Goal: Communication & Community: Answer question/provide support

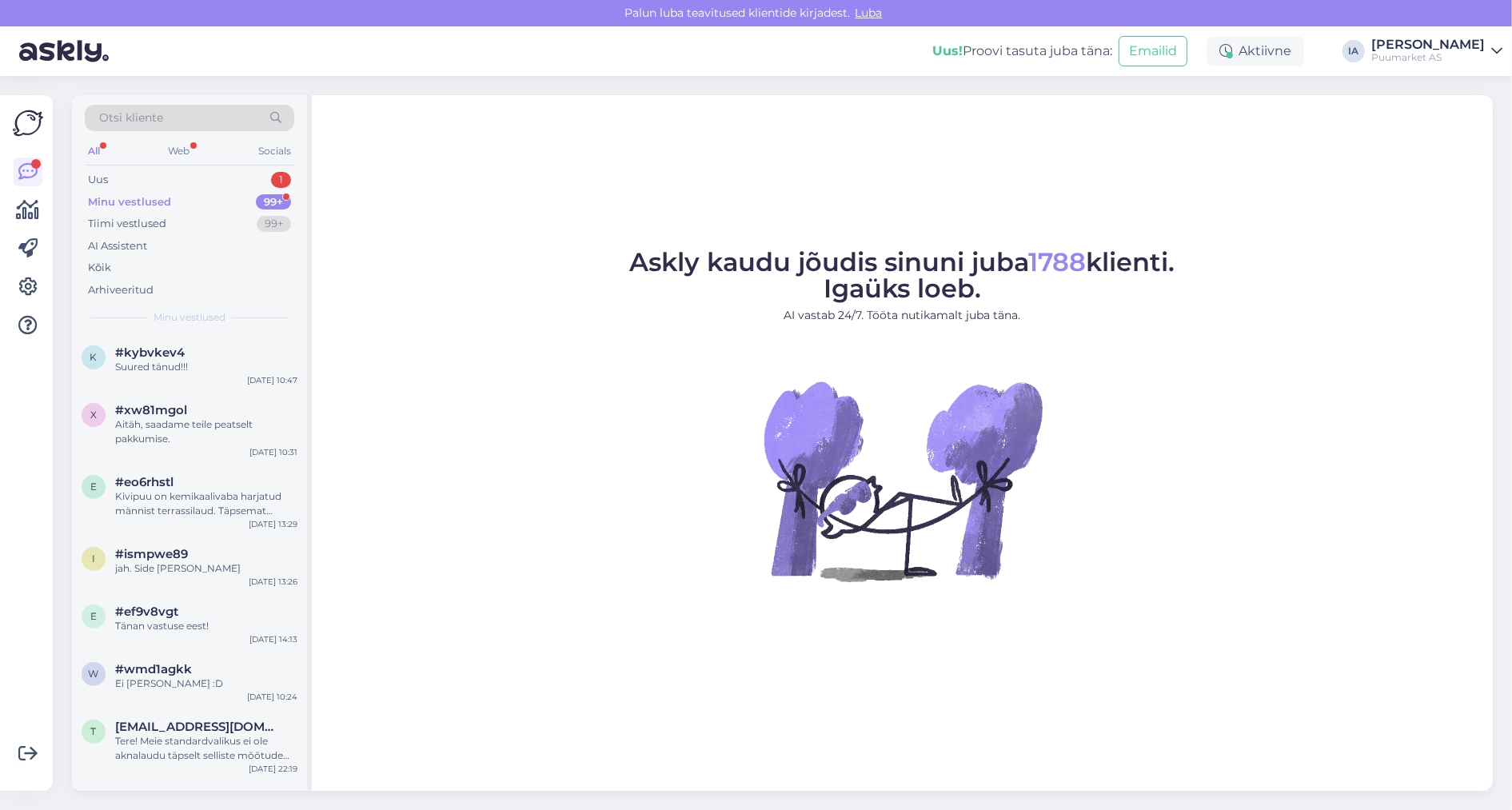
click at [138, 203] on div "Minu vestlused" at bounding box center [130, 202] width 83 height 16
click at [138, 182] on div "Uus 1" at bounding box center [189, 179] width 210 height 22
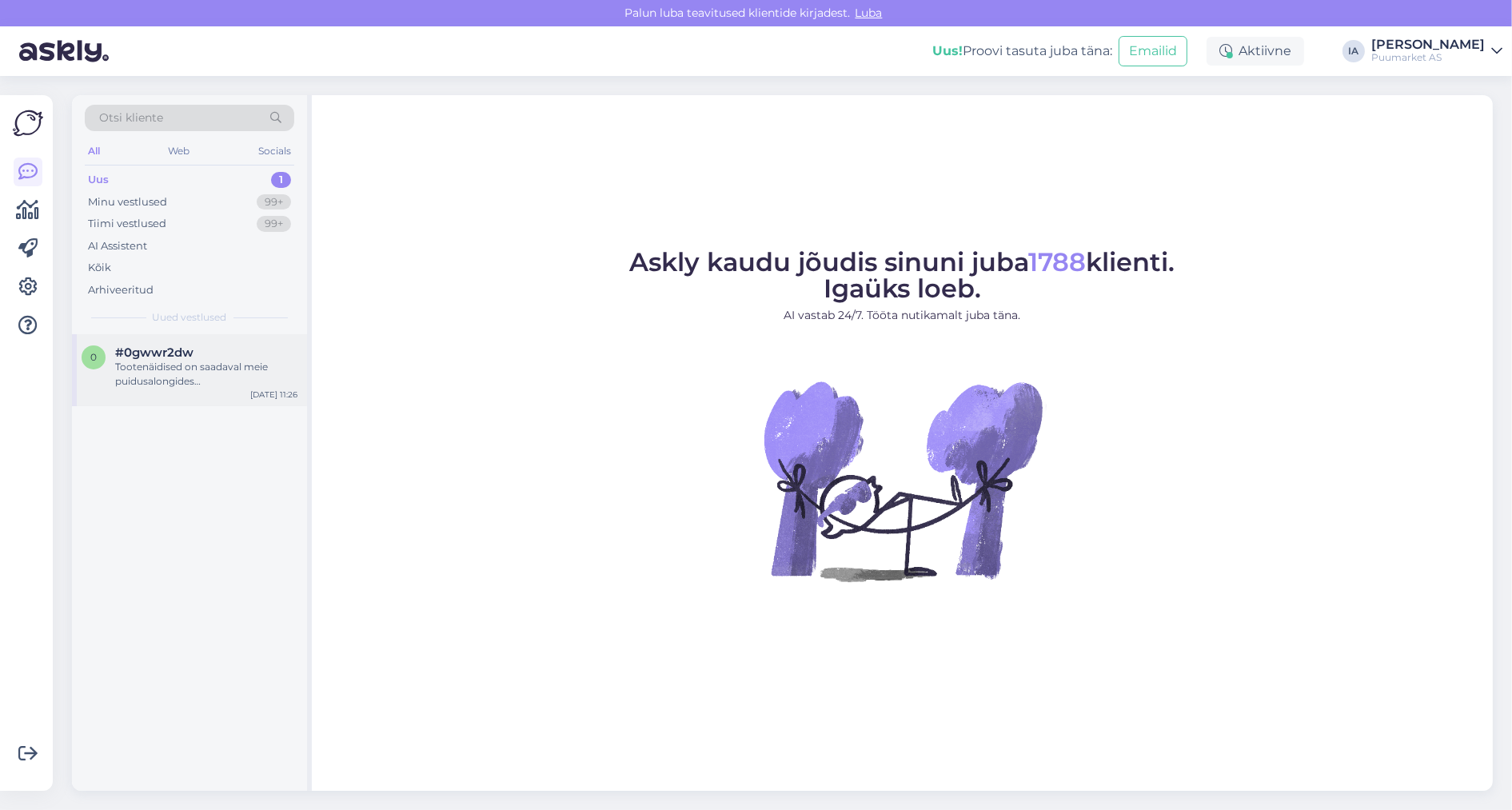
click at [187, 388] on div "Tootenäidised on saadaval meie puidusalongides [GEOGRAPHIC_DATA] (Laki 3a) [PER…" at bounding box center [207, 374] width 182 height 29
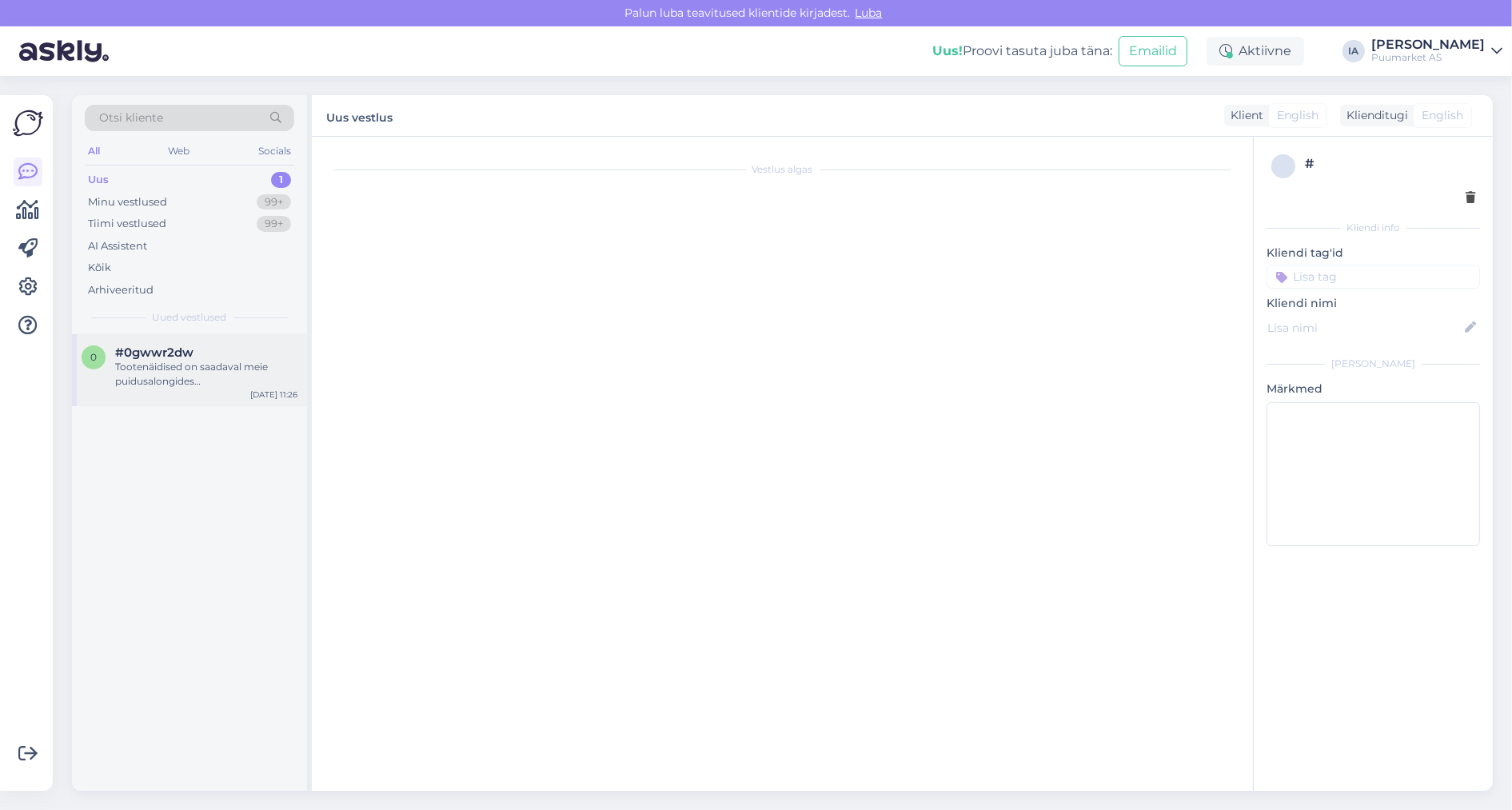
scroll to position [366, 0]
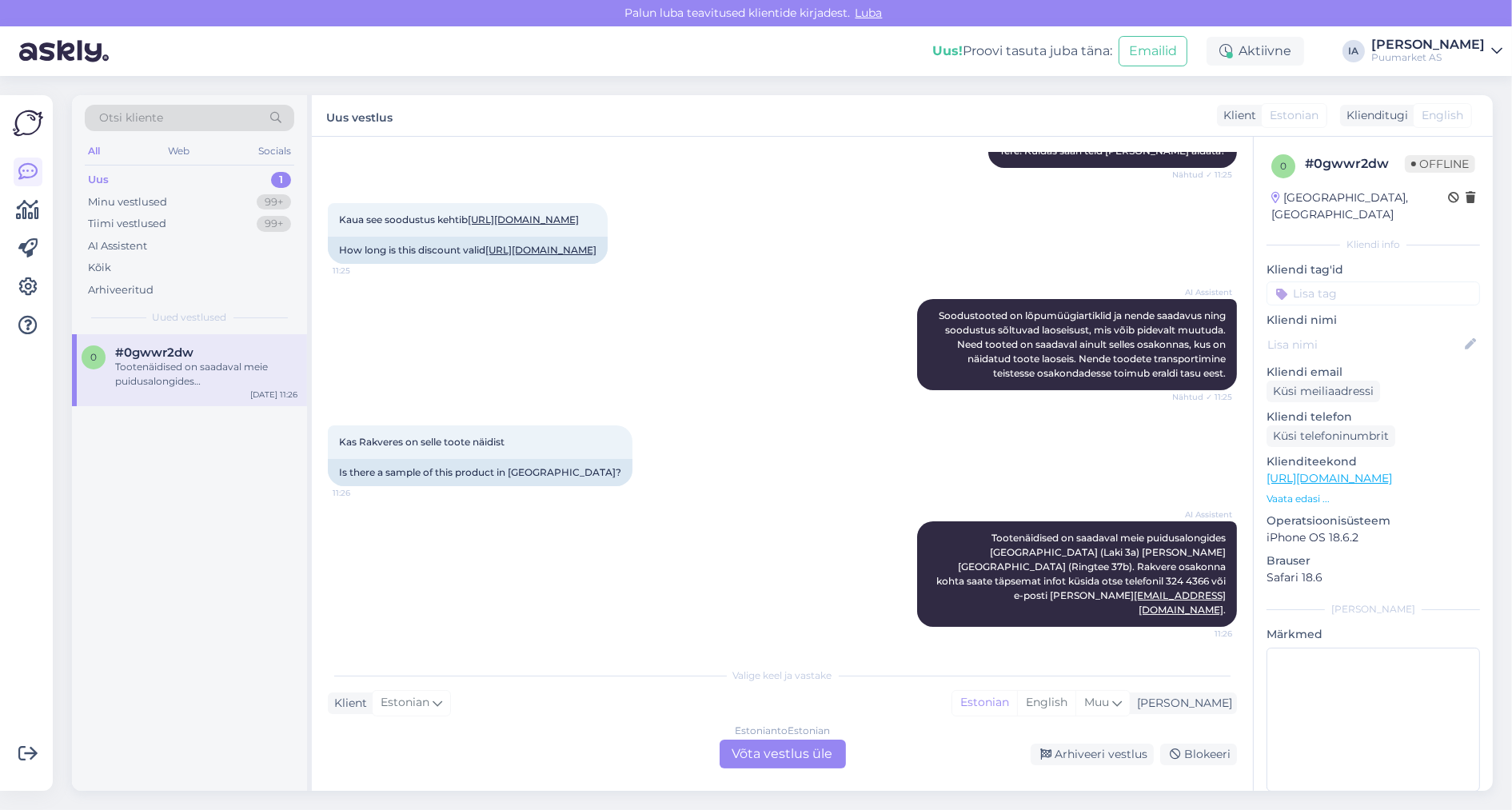
click at [781, 751] on div "Estonian to Estonian Võta vestlus üle" at bounding box center [782, 754] width 126 height 29
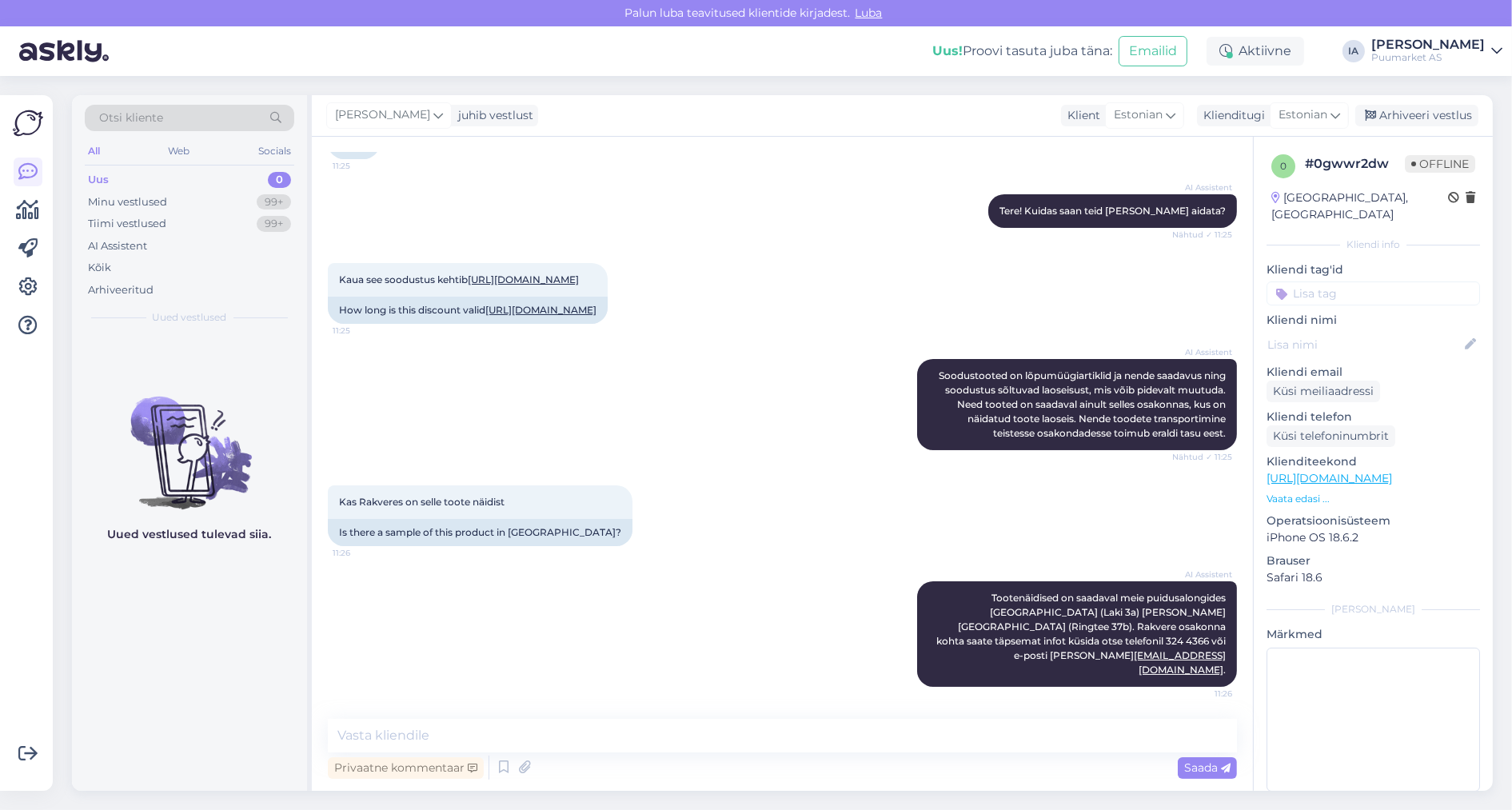
scroll to position [142, 0]
click at [529, 285] on link "[URL][DOMAIN_NAME]" at bounding box center [523, 279] width 112 height 12
click at [474, 730] on textarea at bounding box center [782, 735] width 909 height 34
type textarea "Üks hetk, küsime järele."
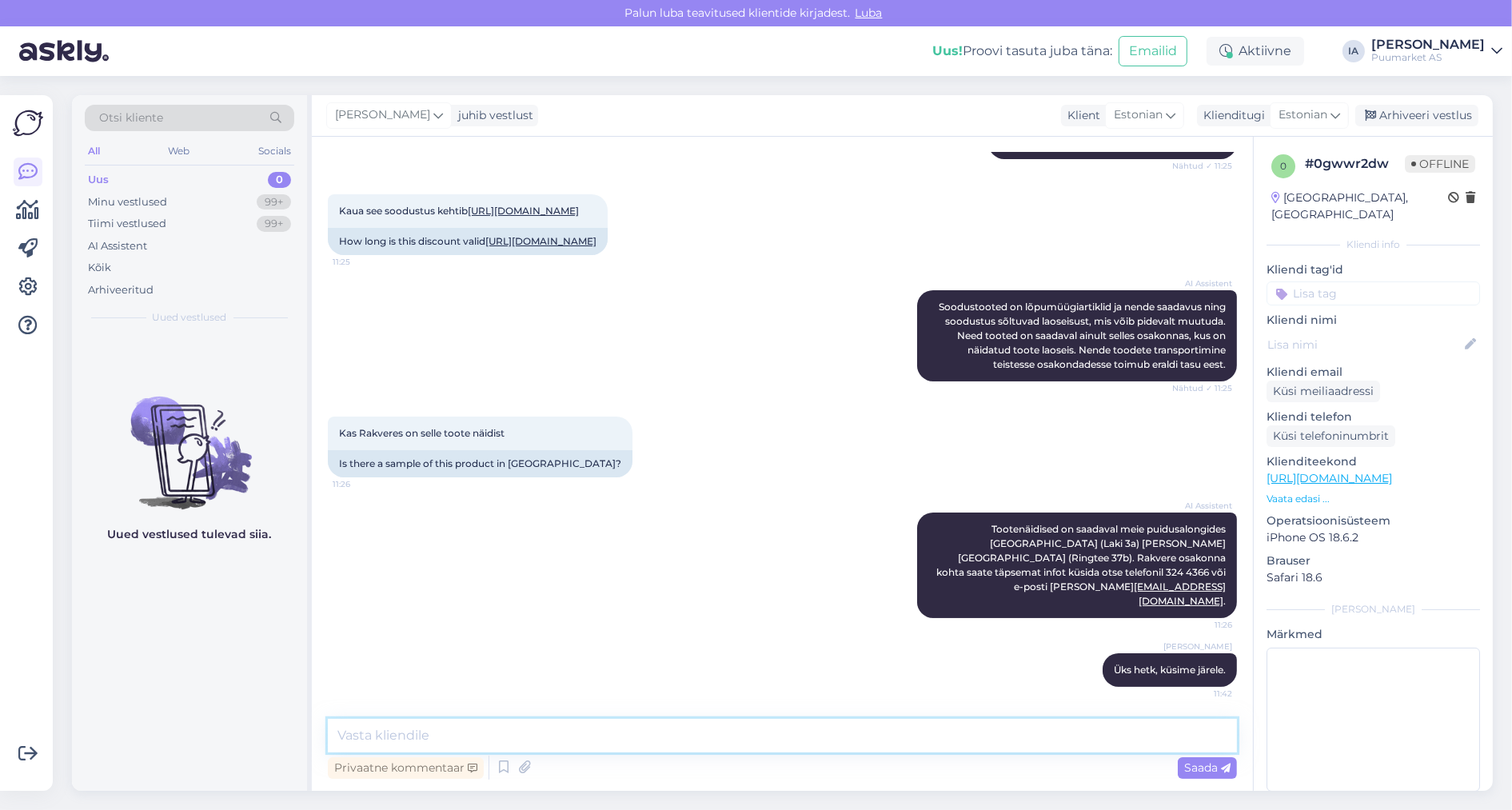
click at [447, 733] on textarea at bounding box center [782, 735] width 909 height 34
type textarea "n"
type textarea "Näidist kahjuks pole."
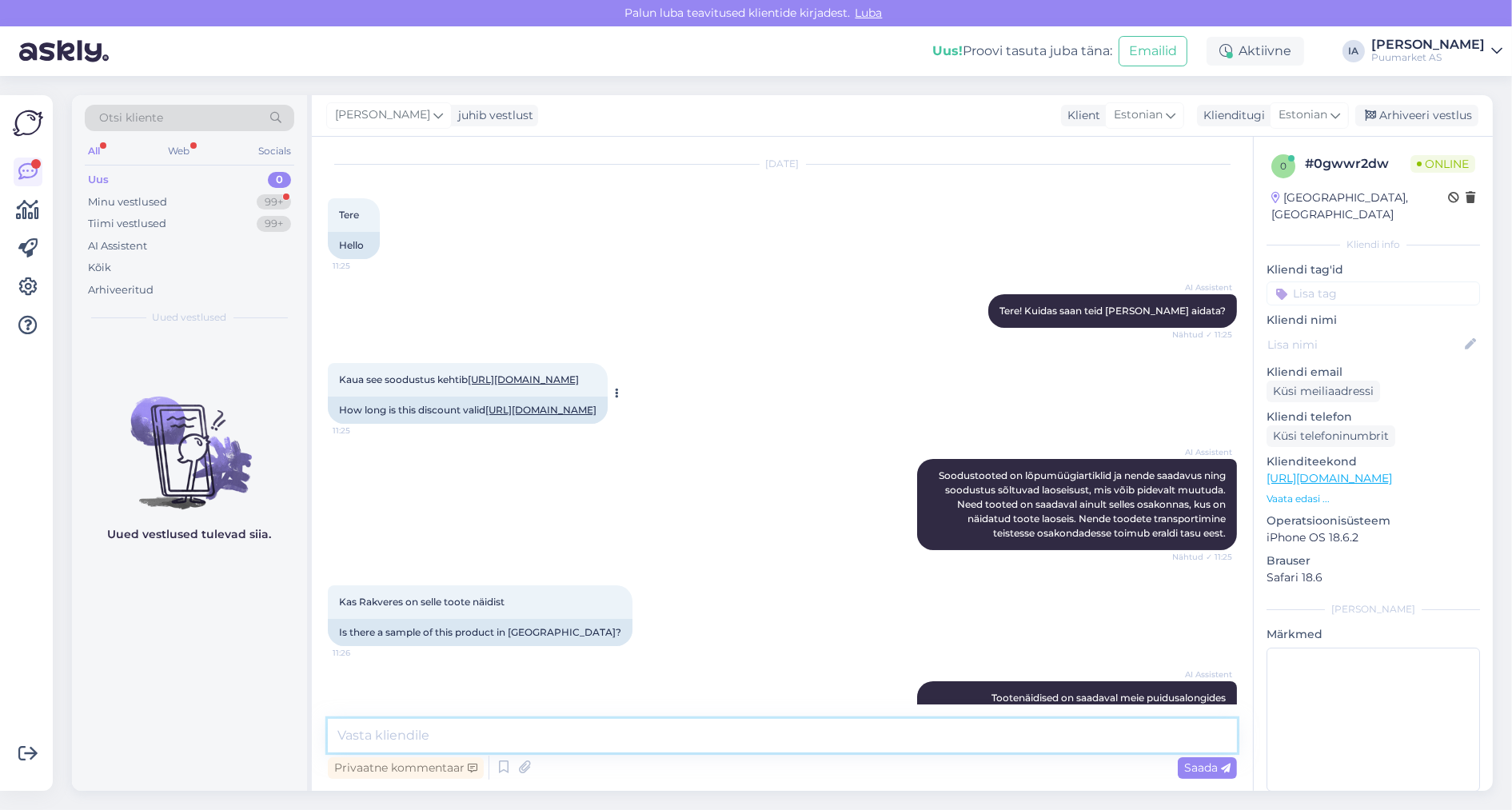
scroll to position [0, 0]
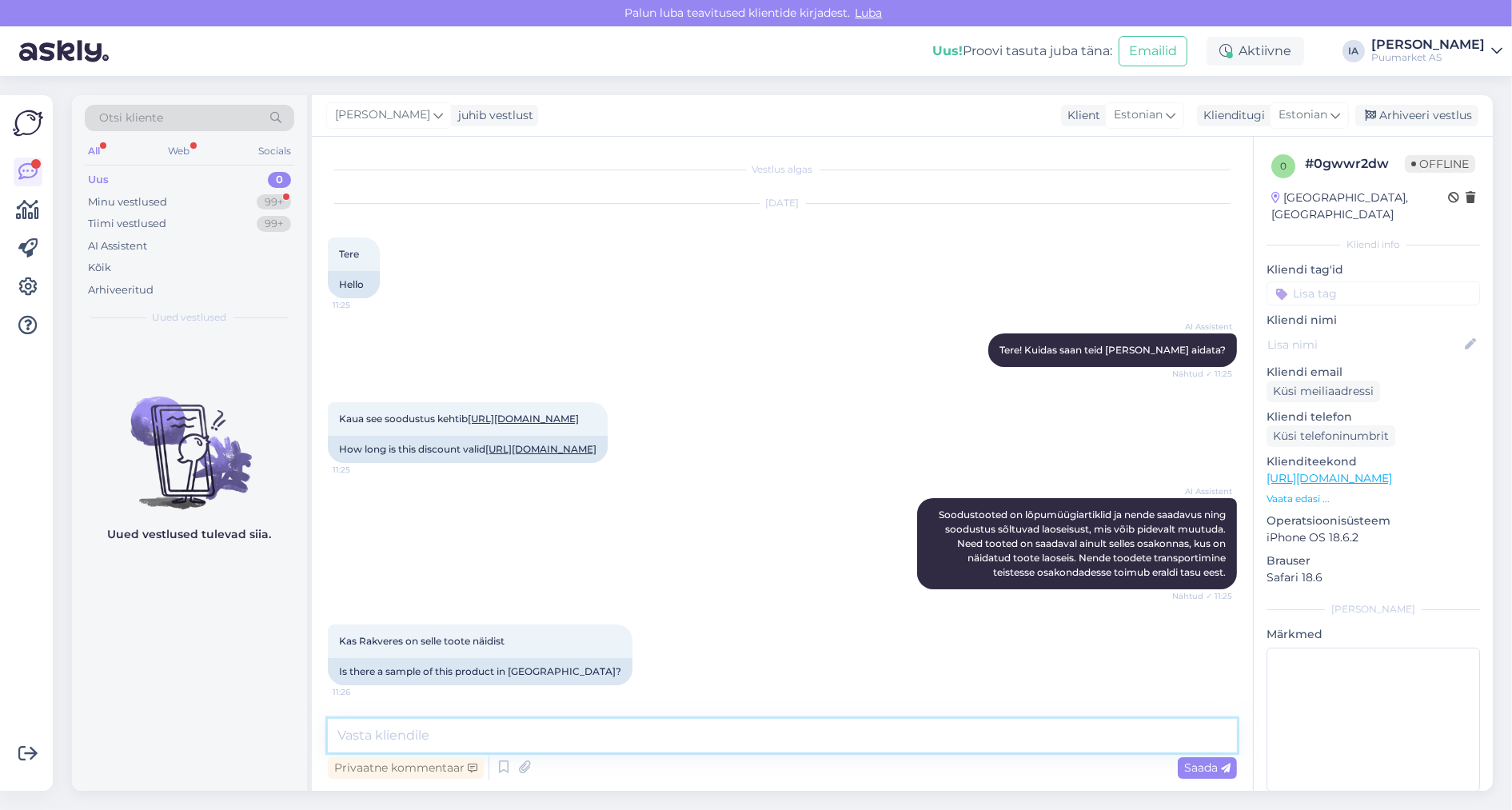
click at [465, 730] on textarea at bounding box center [782, 735] width 909 height 34
type textarea "Oktoobri lõpuni."
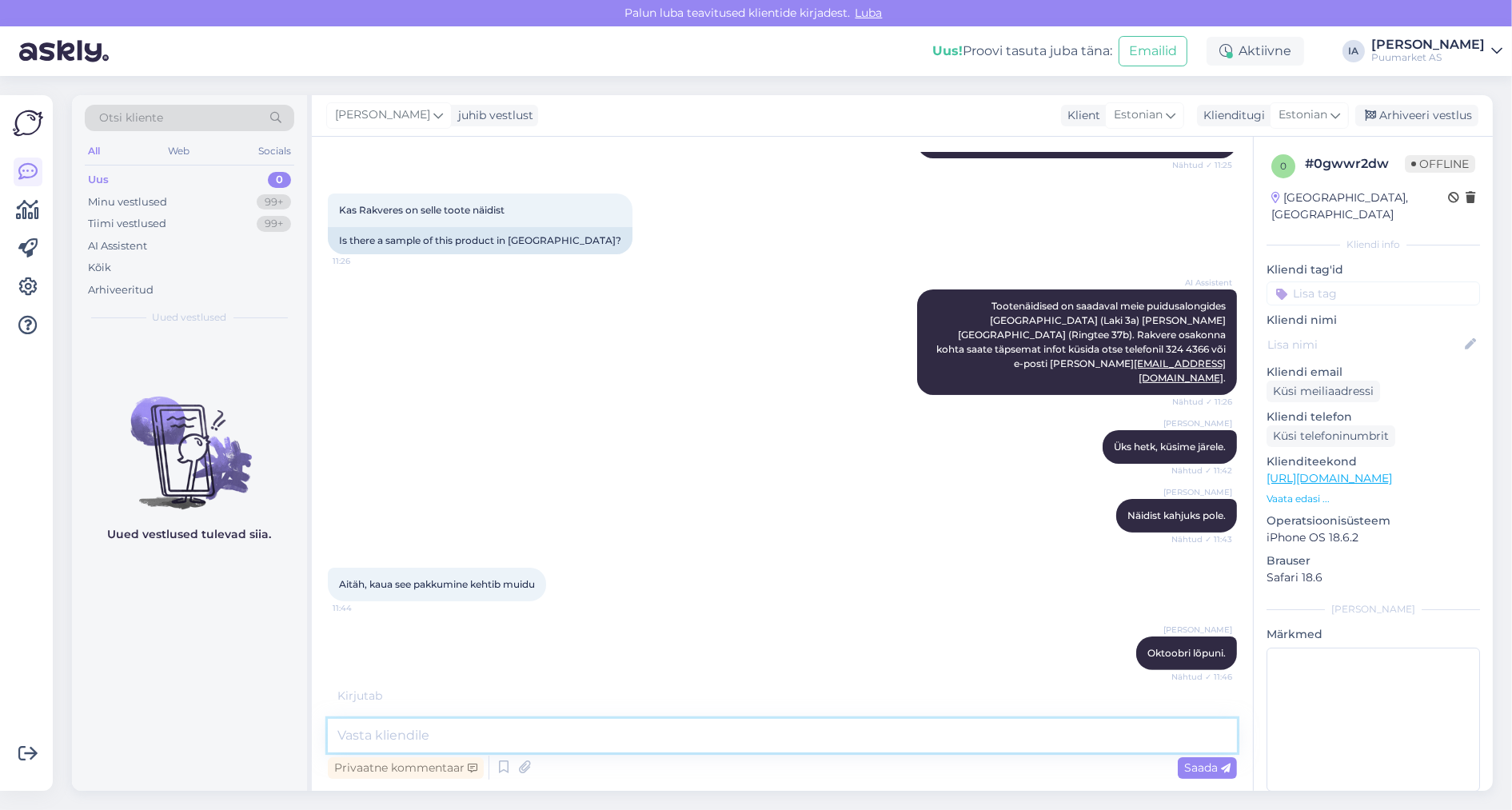
scroll to position [609, 0]
click at [732, 731] on textarea at bounding box center [782, 735] width 909 height 34
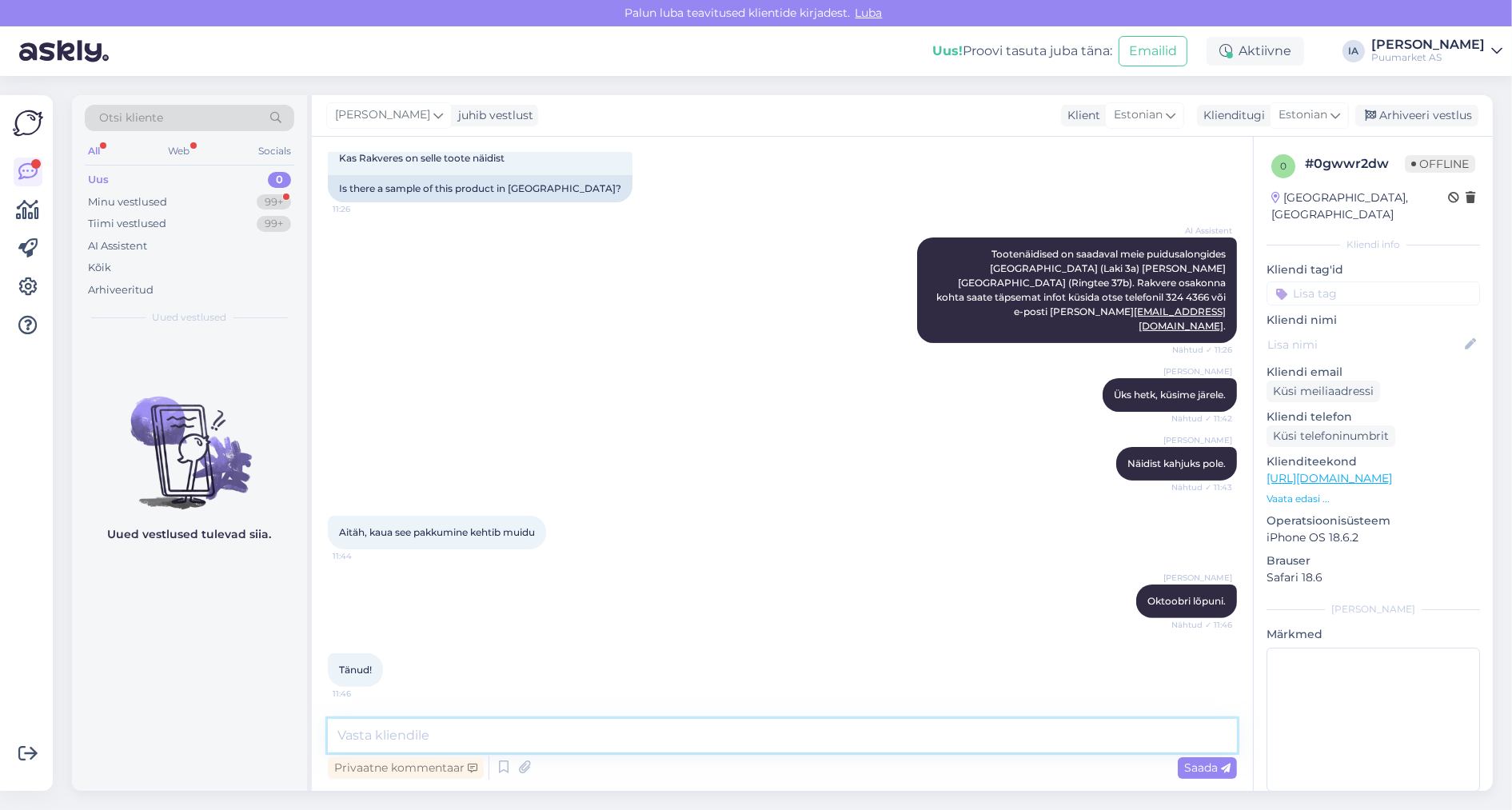
click at [731, 732] on textarea at bounding box center [782, 735] width 909 height 34
type textarea "Ilusat päeva."
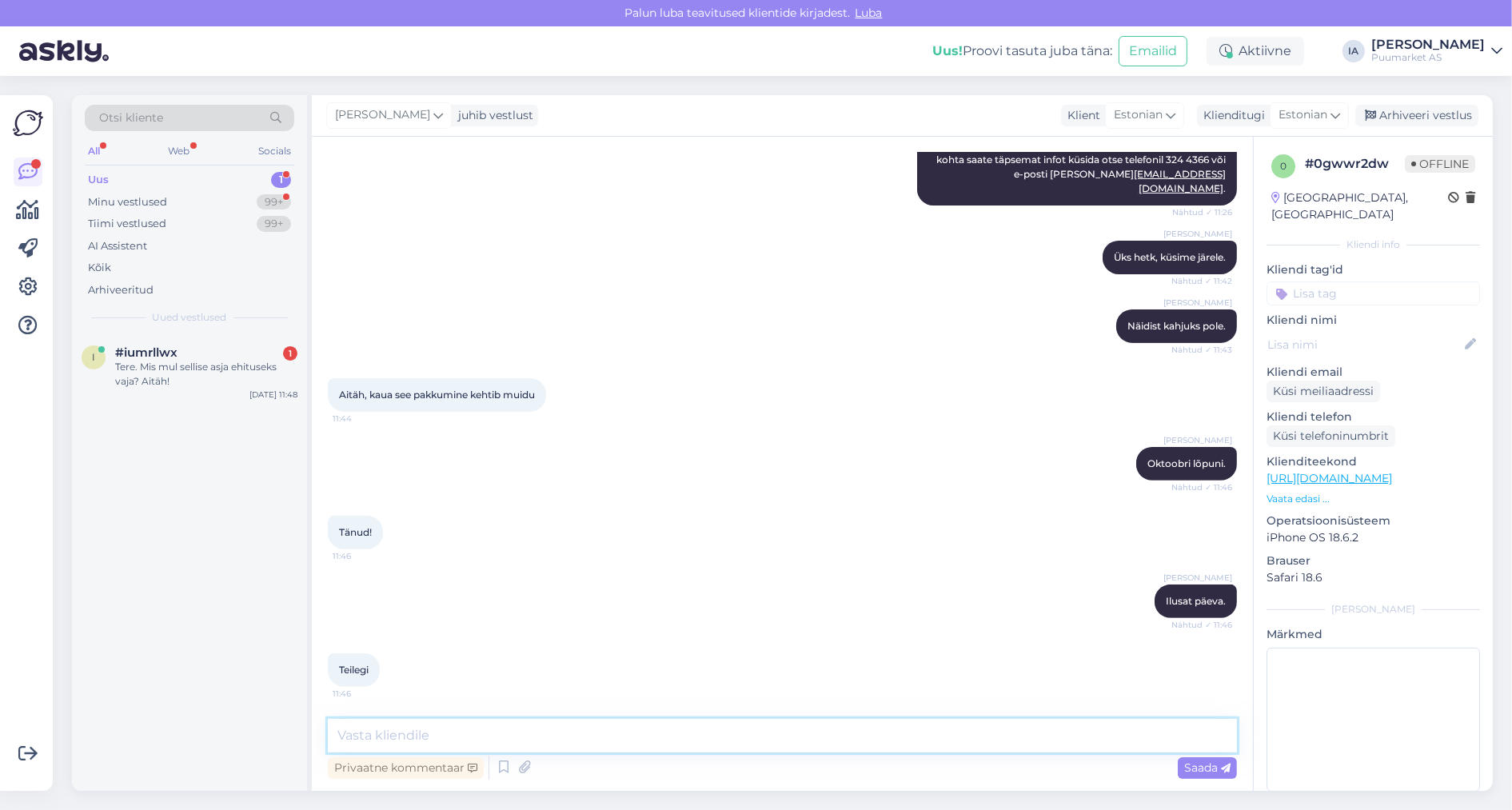
scroll to position [807, 0]
click at [155, 360] on span "#iumrllwx" at bounding box center [147, 352] width 62 height 15
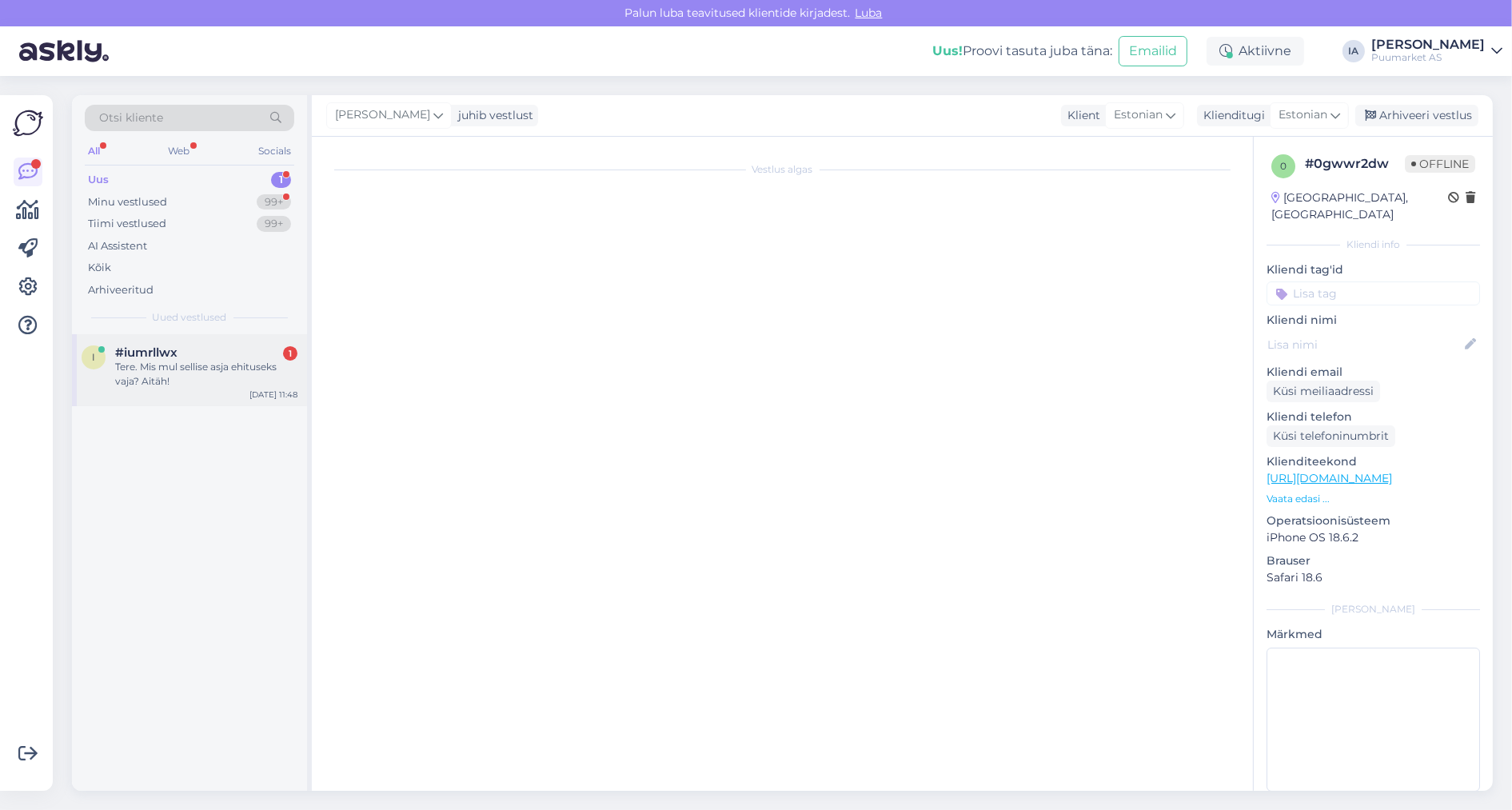
scroll to position [0, 0]
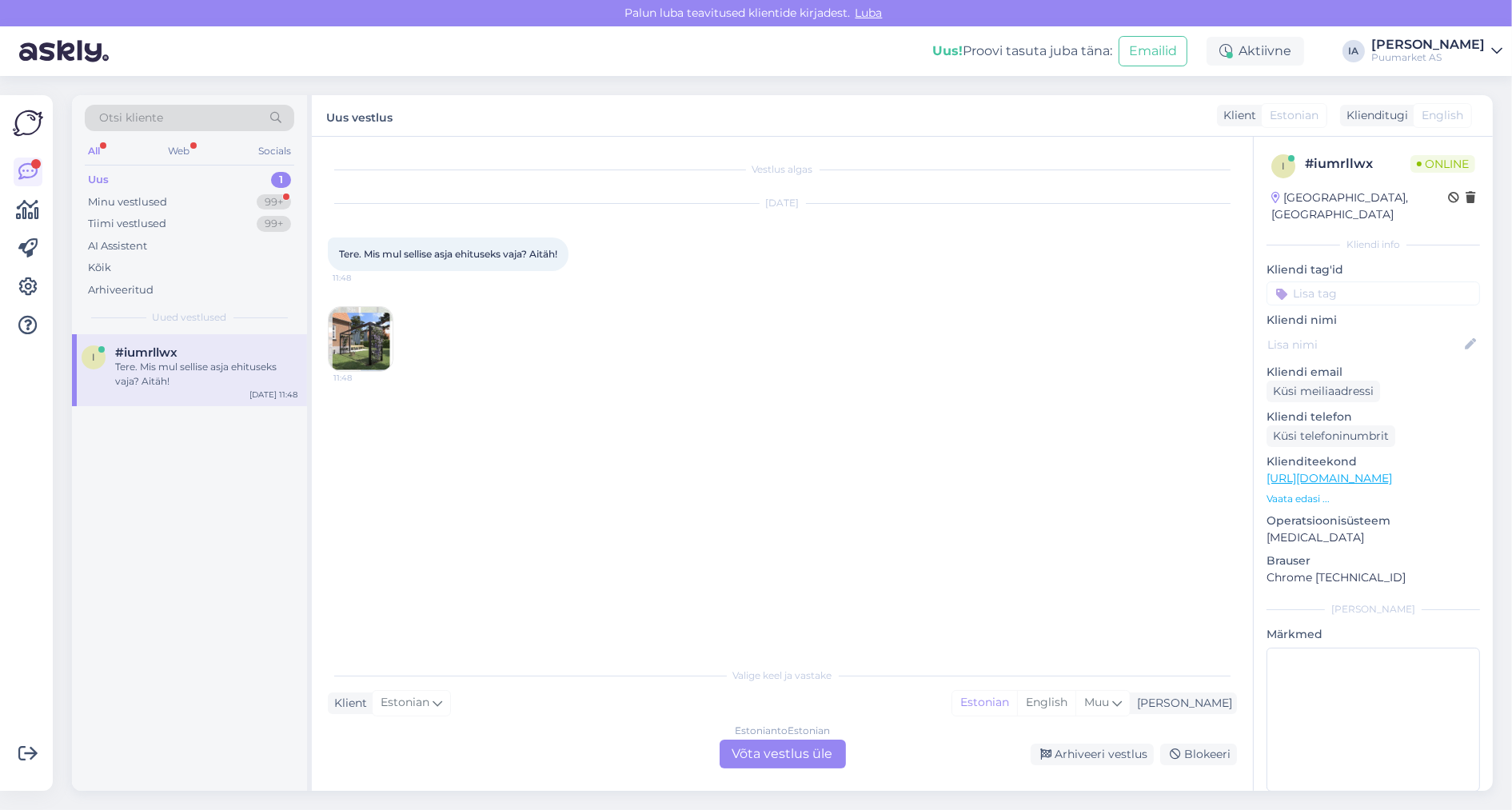
click at [370, 356] on img at bounding box center [361, 339] width 64 height 64
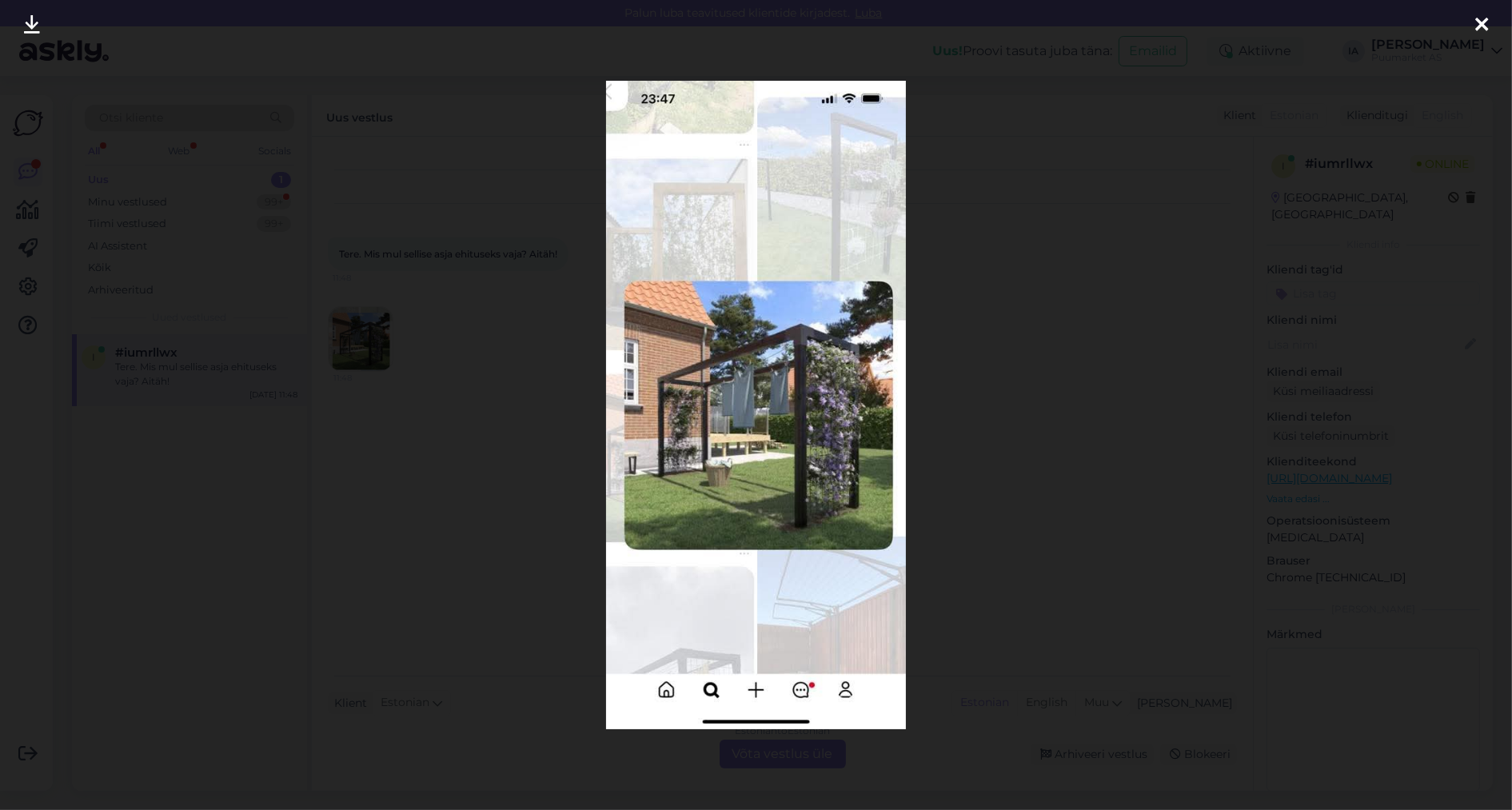
click at [1485, 24] on icon at bounding box center [1481, 25] width 13 height 20
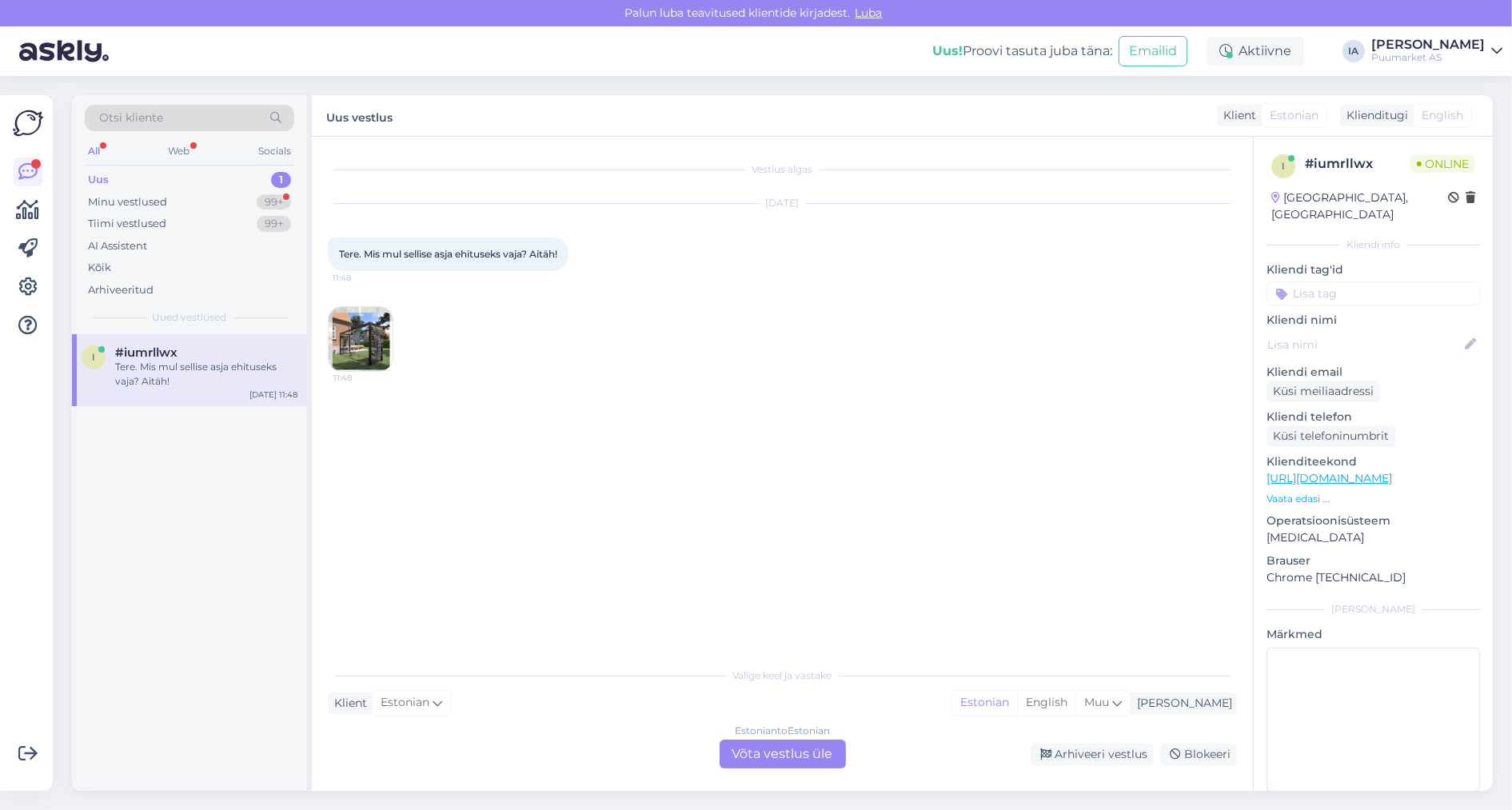
click at [372, 346] on img at bounding box center [361, 339] width 64 height 64
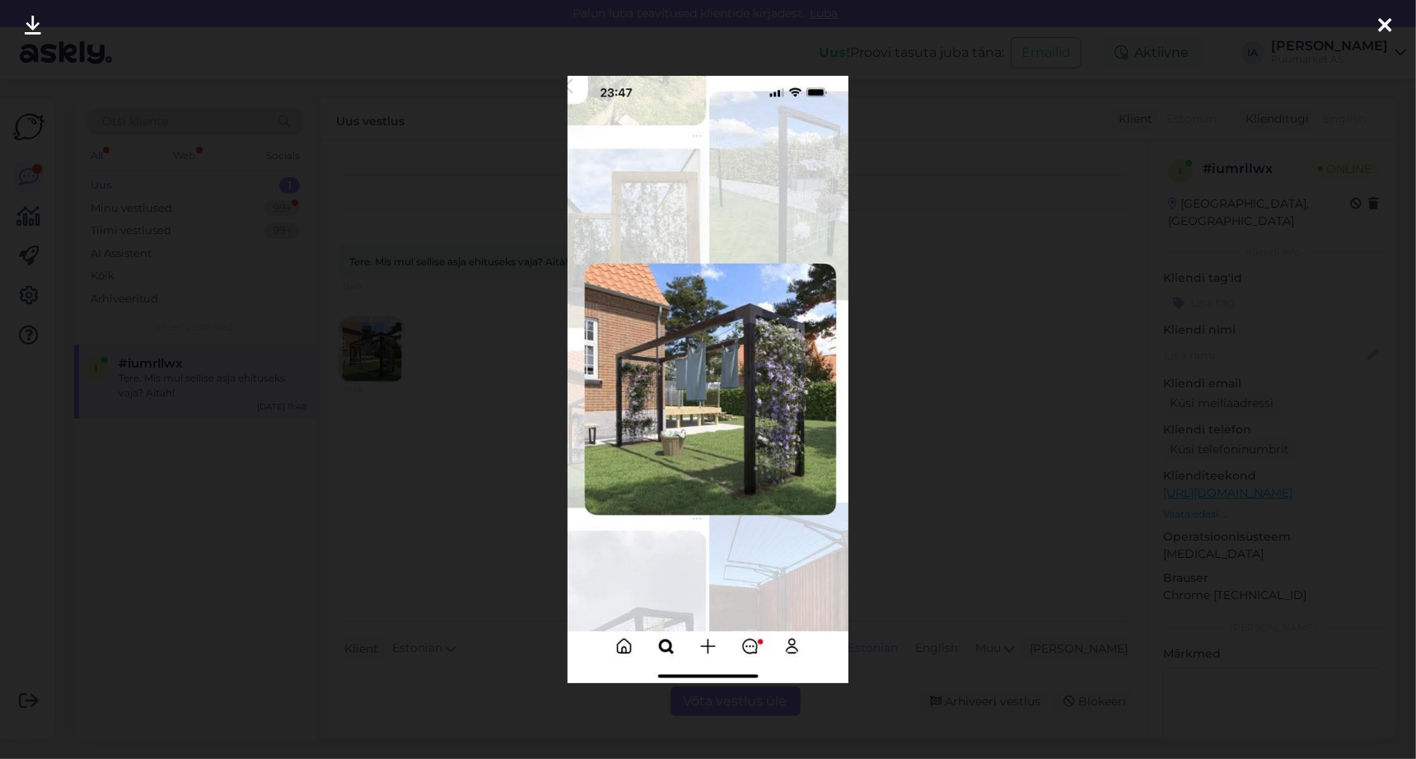
click at [1383, 18] on icon at bounding box center [1384, 26] width 13 height 21
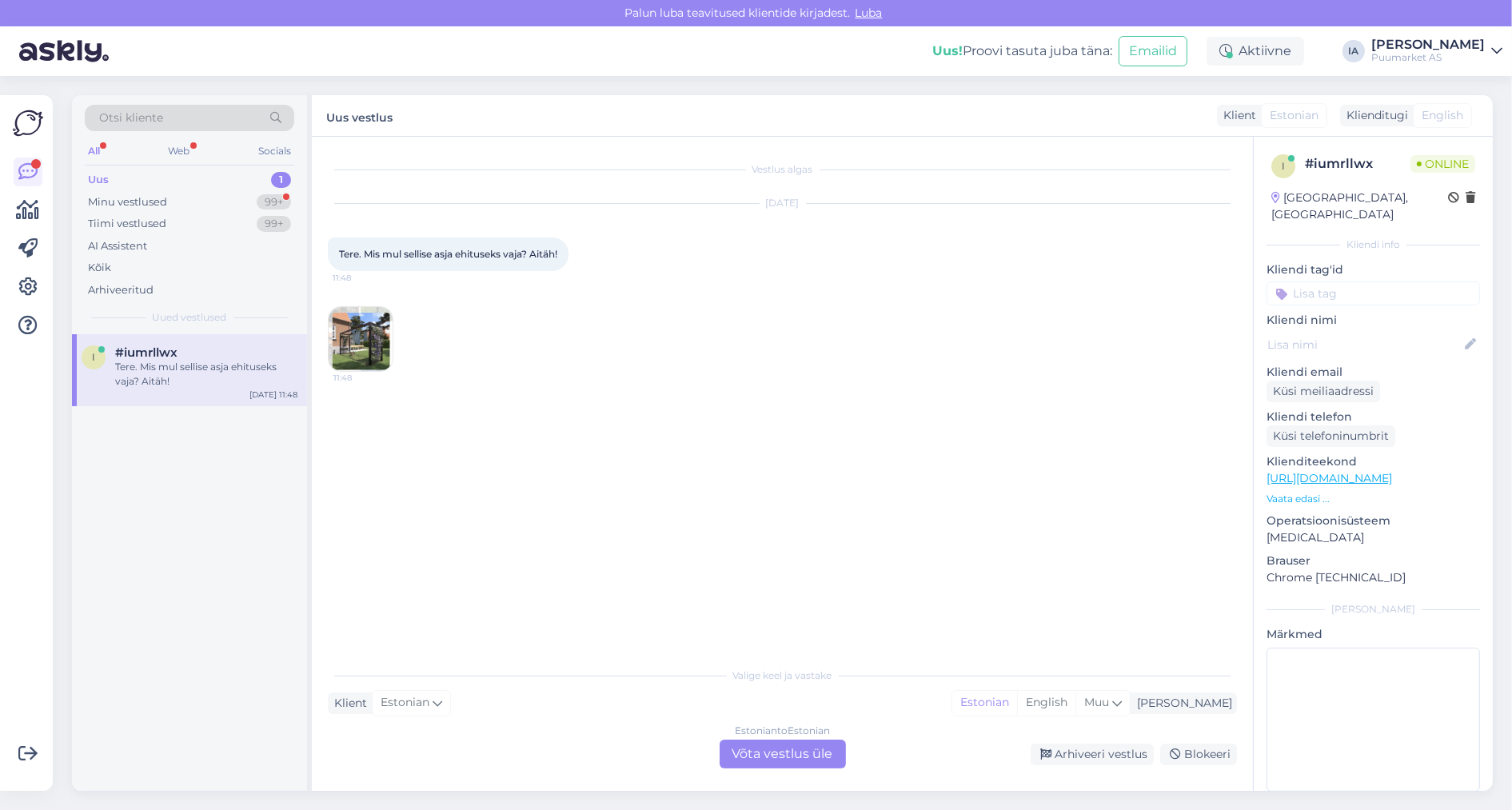
click at [370, 341] on img at bounding box center [361, 339] width 64 height 64
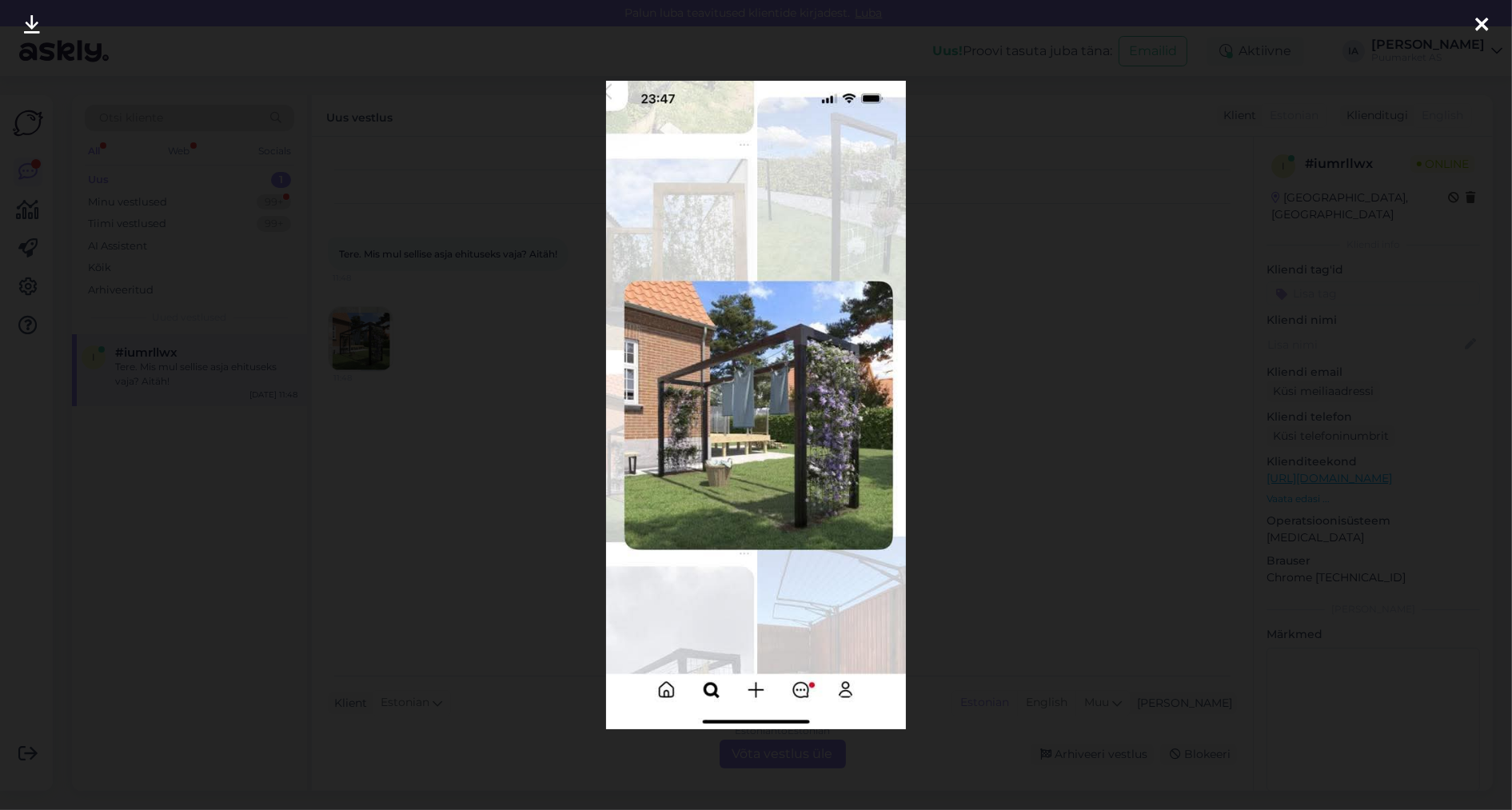
click at [1486, 21] on icon at bounding box center [1481, 25] width 13 height 20
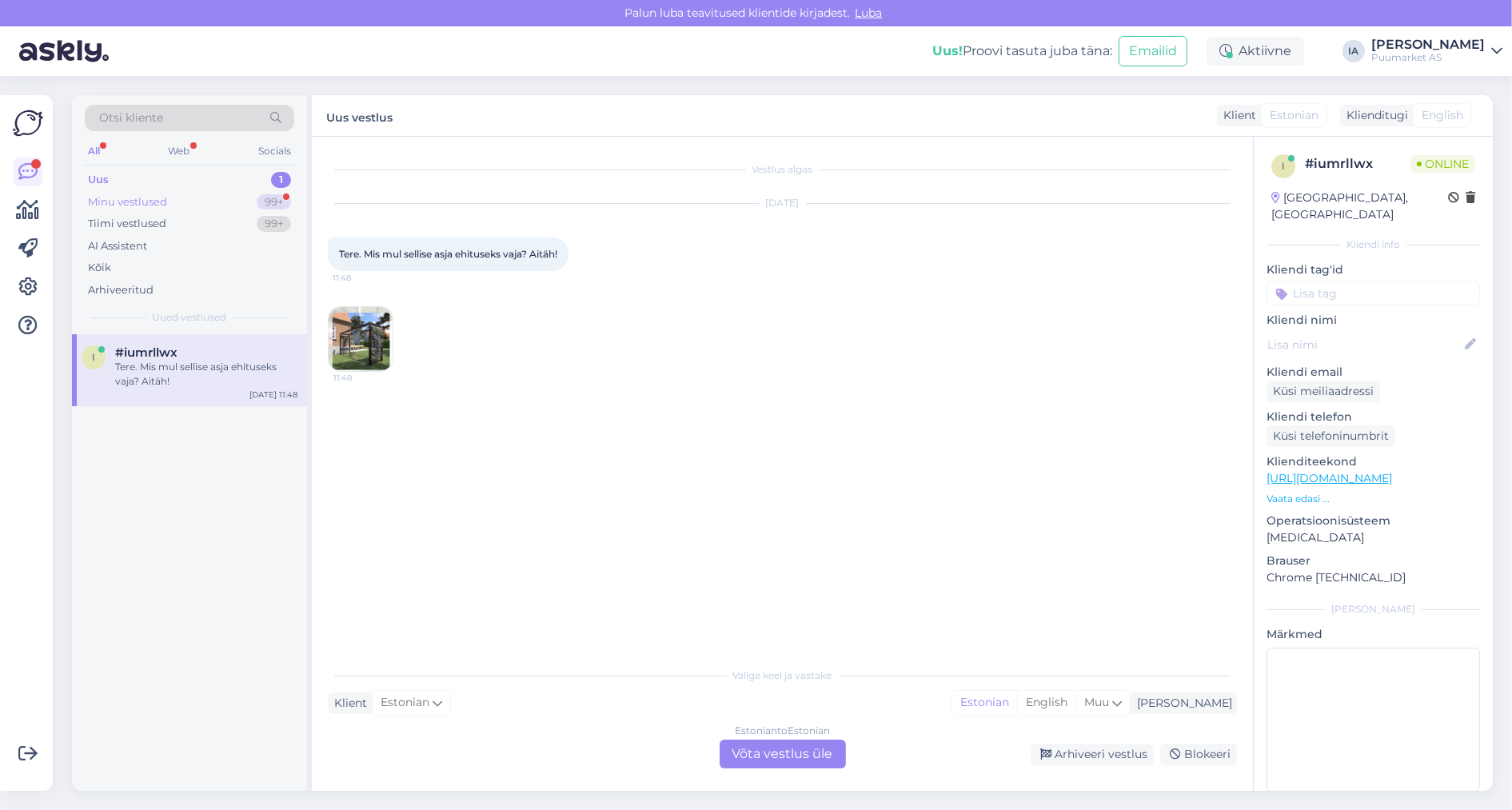
click at [148, 198] on div "Minu vestlused 99+" at bounding box center [189, 202] width 210 height 22
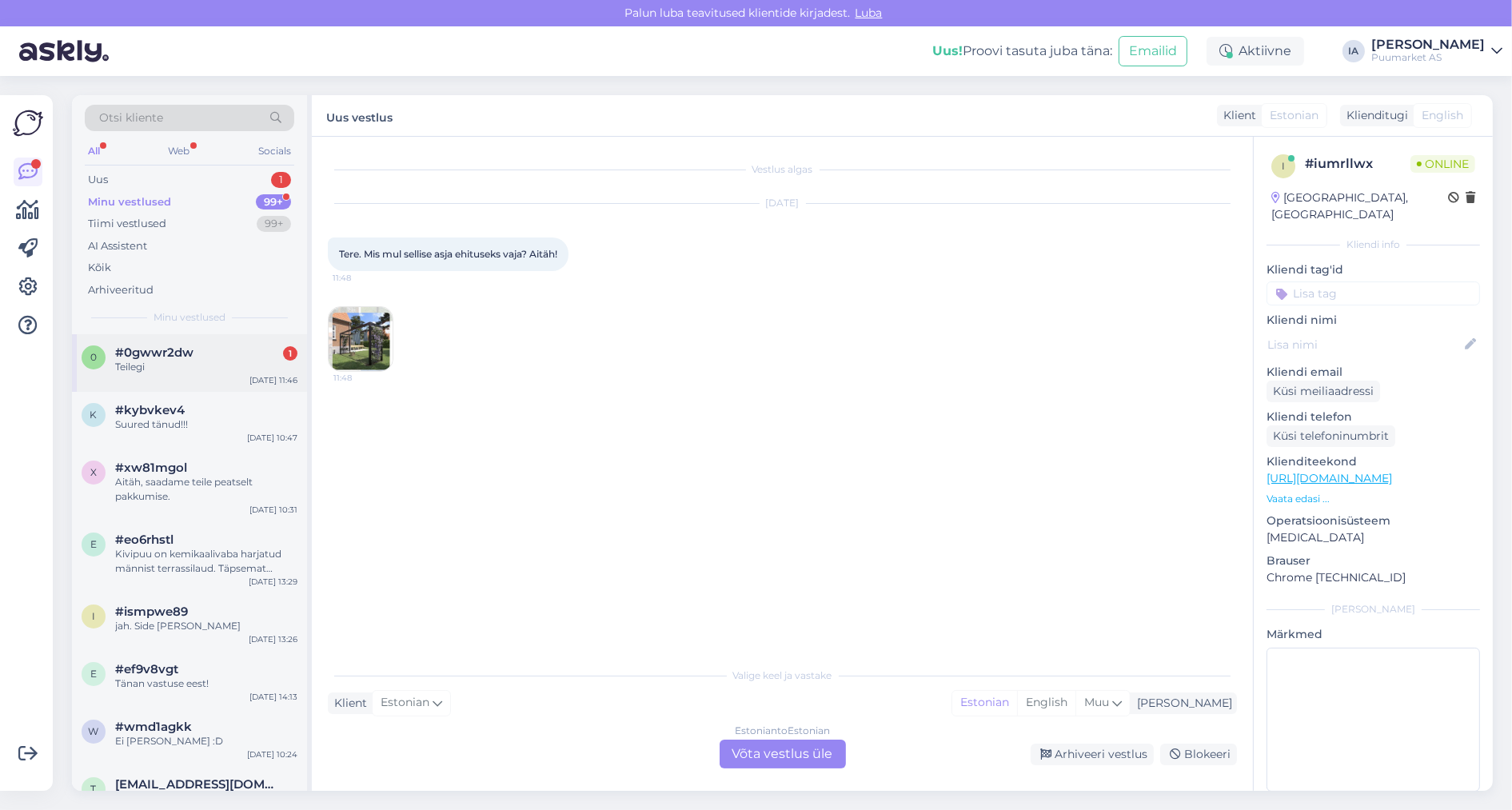
click at [169, 374] on div "Teilegi" at bounding box center [207, 367] width 182 height 15
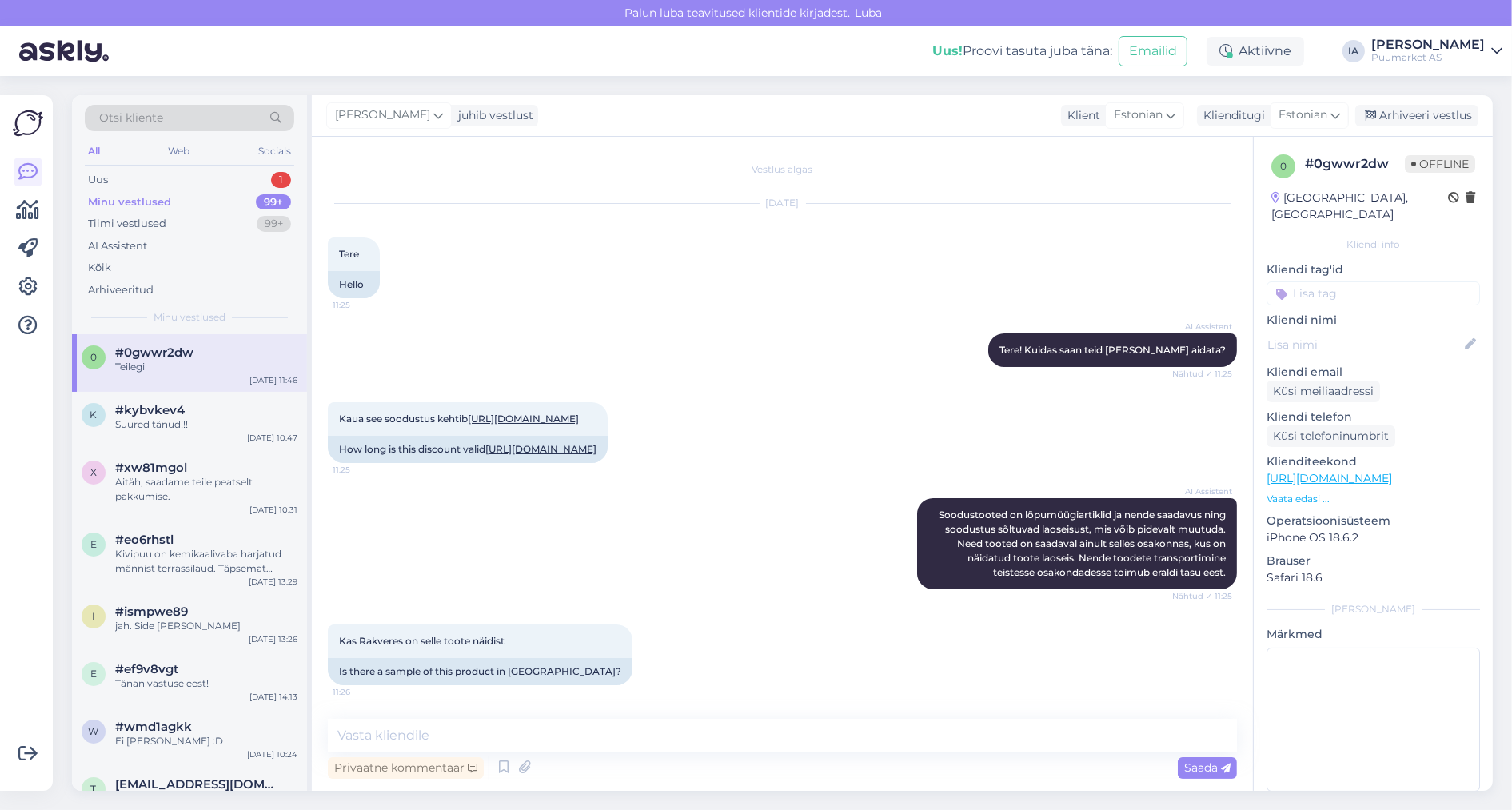
scroll to position [807, 0]
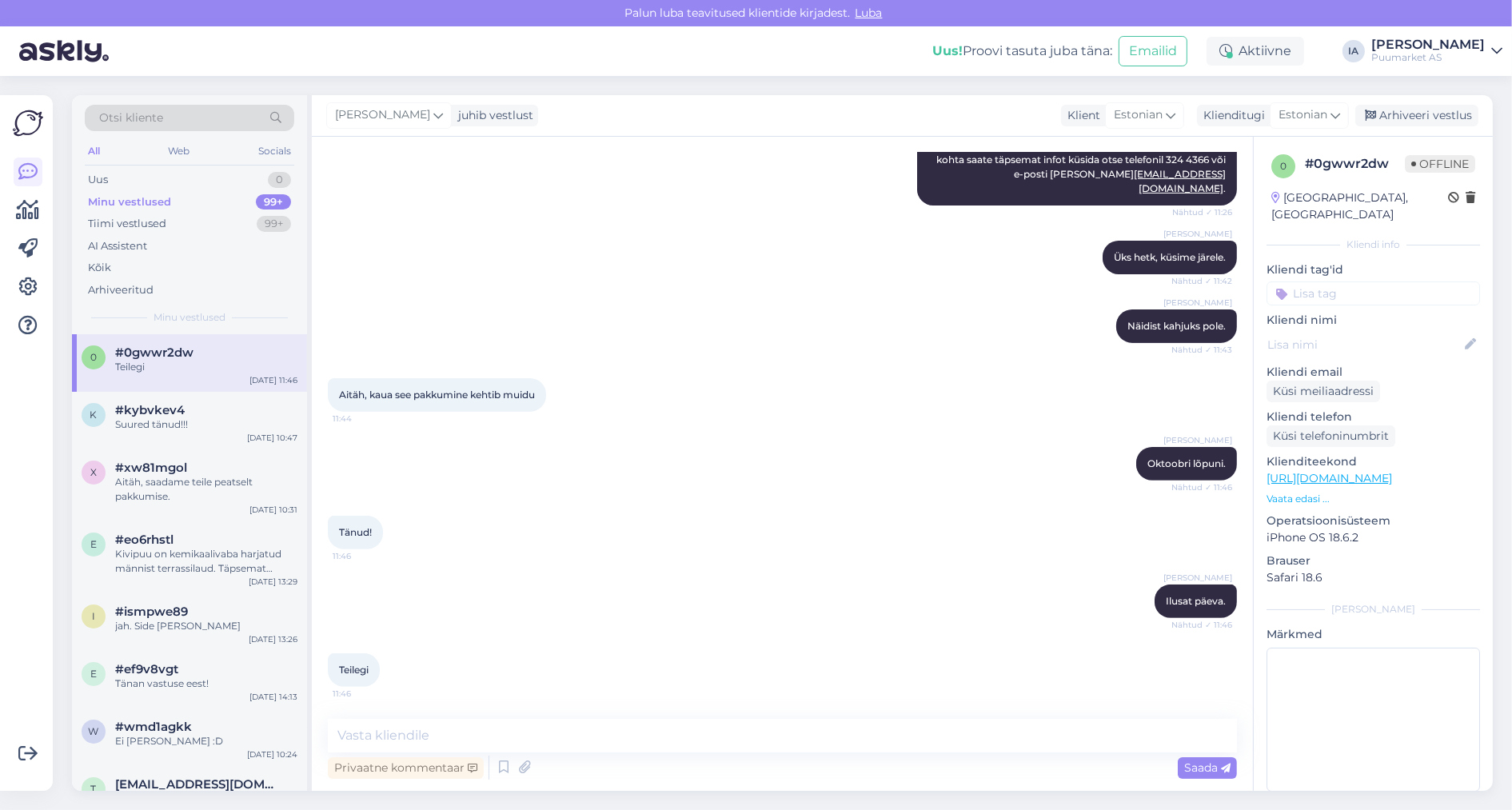
click at [151, 198] on div "Minu vestlused 99+" at bounding box center [189, 202] width 210 height 22
click at [151, 178] on div "Uus 0" at bounding box center [189, 179] width 210 height 22
